Goal: Task Accomplishment & Management: Complete application form

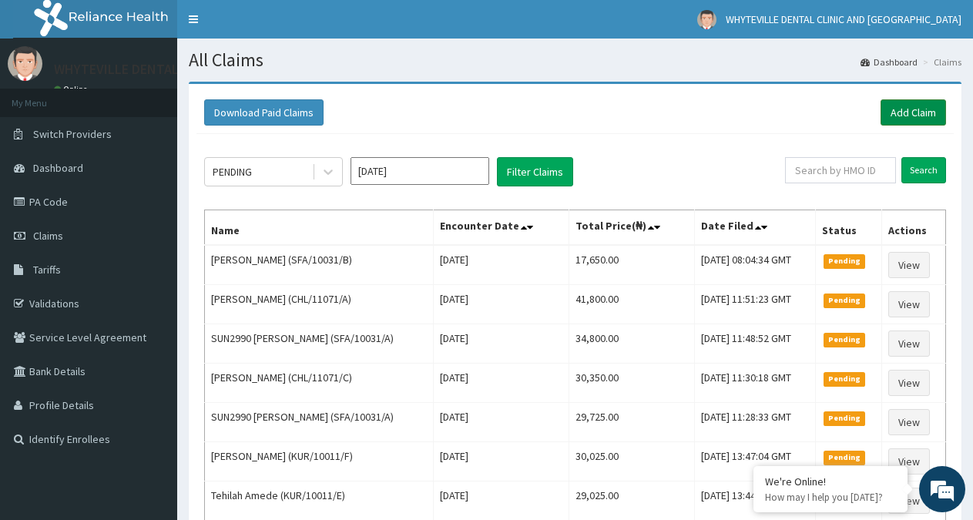
click at [905, 108] on link "Add Claim" at bounding box center [914, 112] width 66 height 26
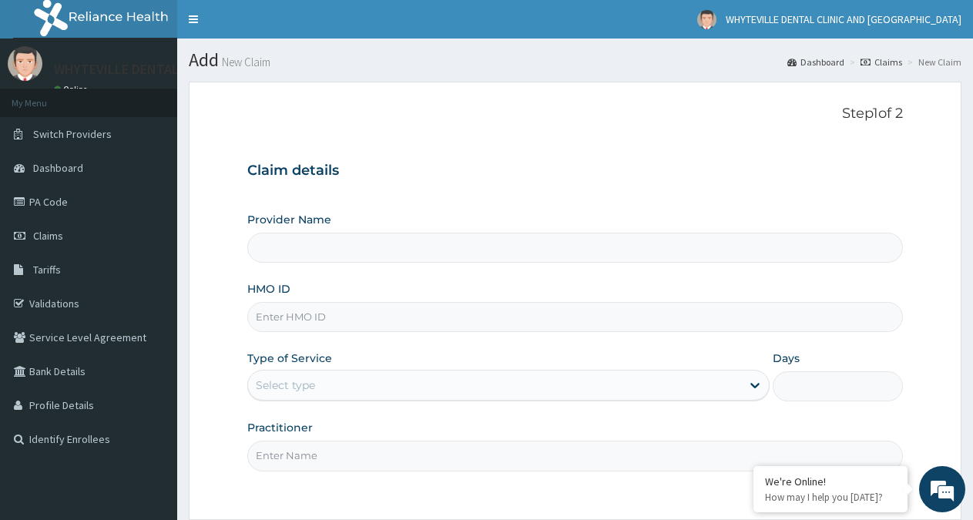
click at [417, 321] on input "HMO ID" at bounding box center [575, 317] width 656 height 30
type input "WHYTEVILLE DENTAL CLINIC AND [GEOGRAPHIC_DATA]"
type input "AEN/10196/A"
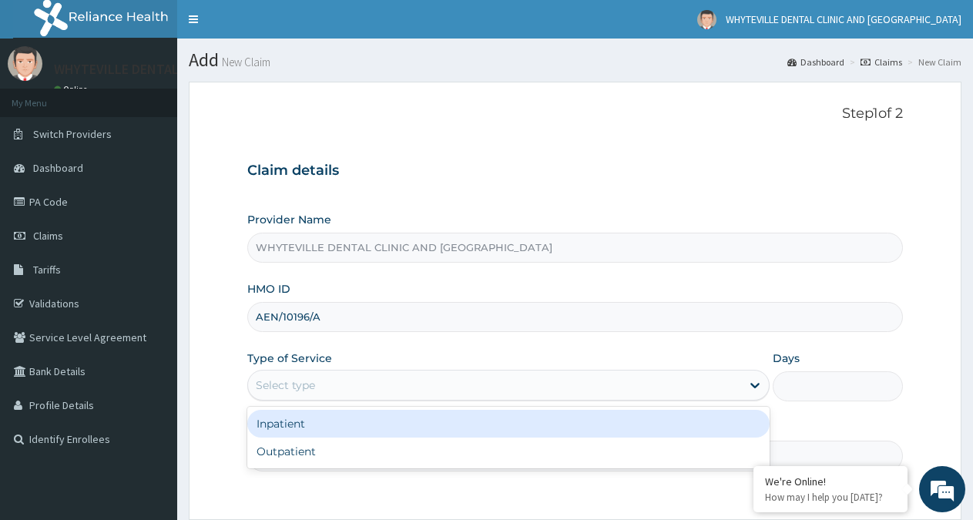
click at [391, 379] on div "Select type" at bounding box center [494, 385] width 492 height 25
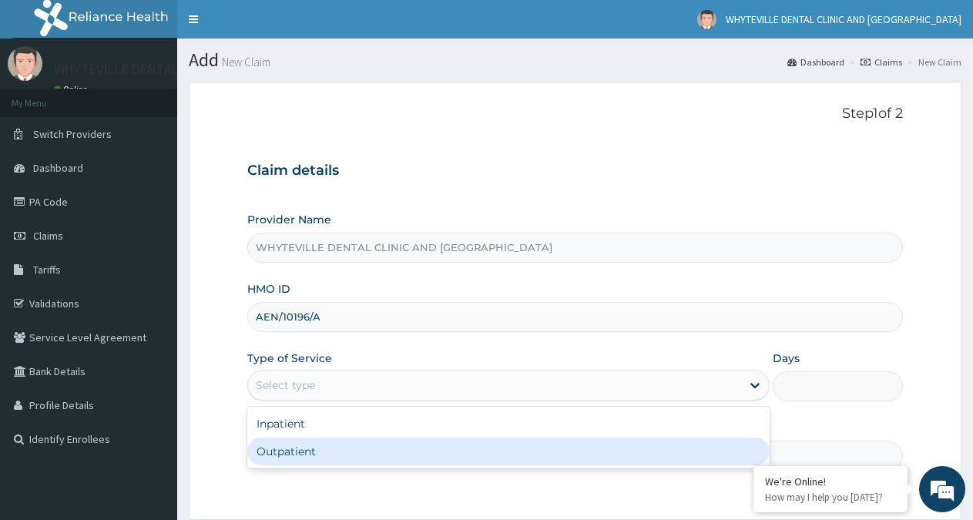
click at [407, 454] on div "Outpatient" at bounding box center [508, 452] width 522 height 28
type input "1"
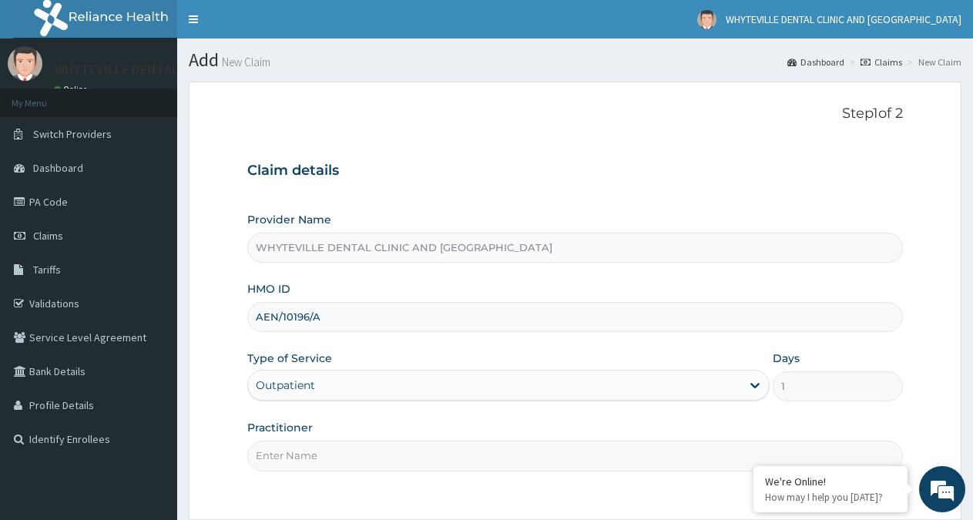
click at [406, 459] on input "Practitioner" at bounding box center [575, 456] width 656 height 30
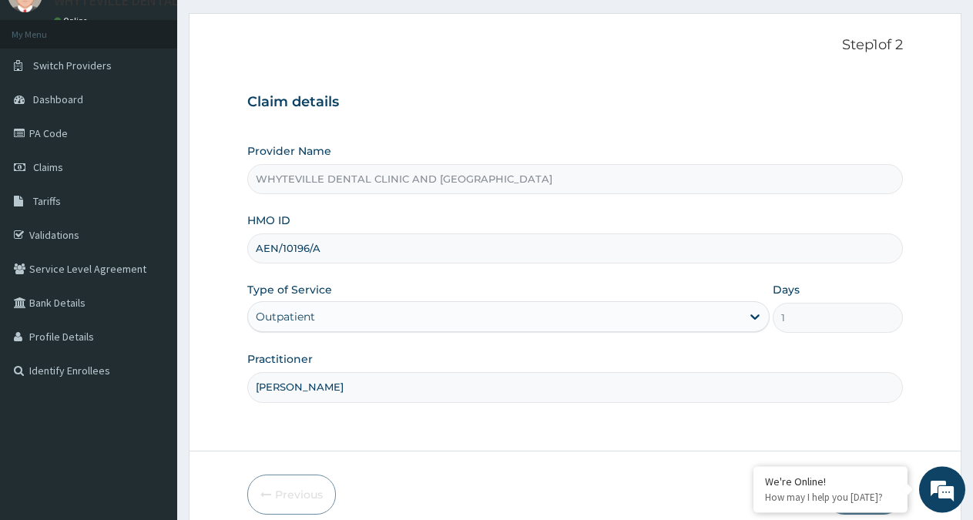
scroll to position [138, 0]
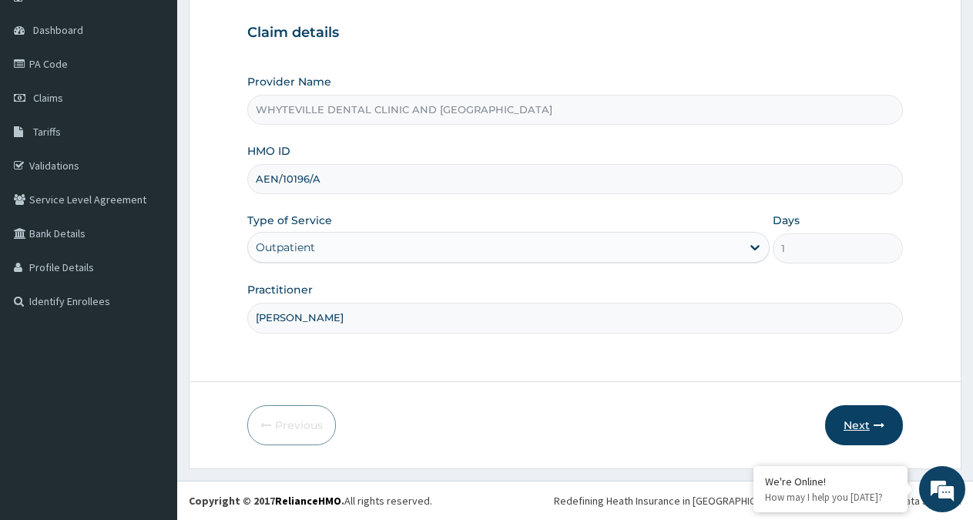
type input "OJO WILSON"
click at [872, 423] on button "Next" at bounding box center [864, 425] width 78 height 40
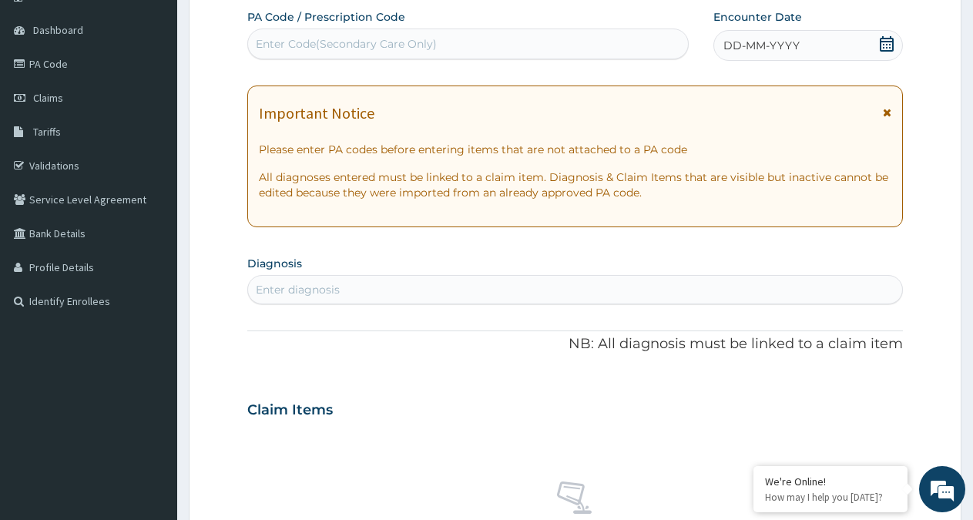
click at [429, 49] on div "Enter Code(Secondary Care Only)" at bounding box center [346, 43] width 181 height 15
type input "PA/7024FE"
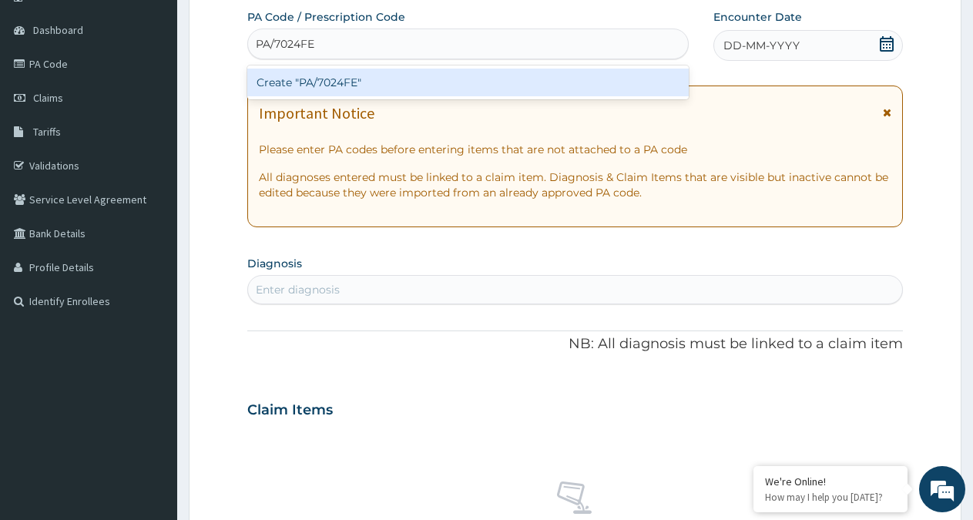
click at [418, 92] on div "Create "PA/7024FE"" at bounding box center [468, 83] width 442 height 28
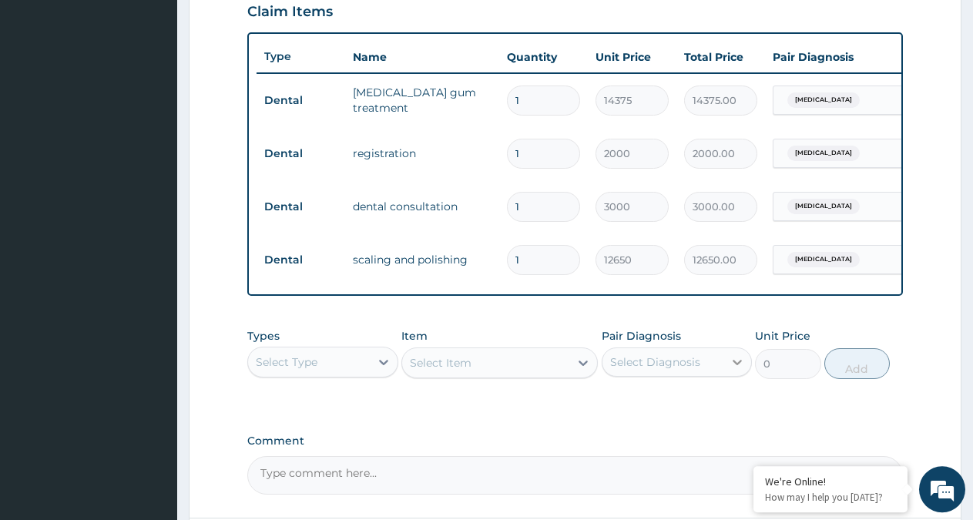
scroll to position [690, 0]
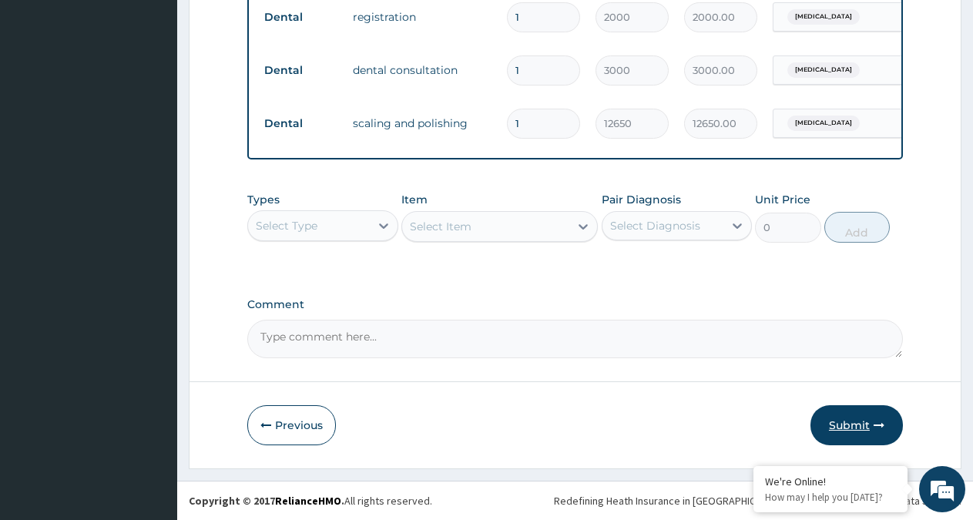
click at [849, 423] on button "Submit" at bounding box center [857, 425] width 92 height 40
